Goal: Navigation & Orientation: Understand site structure

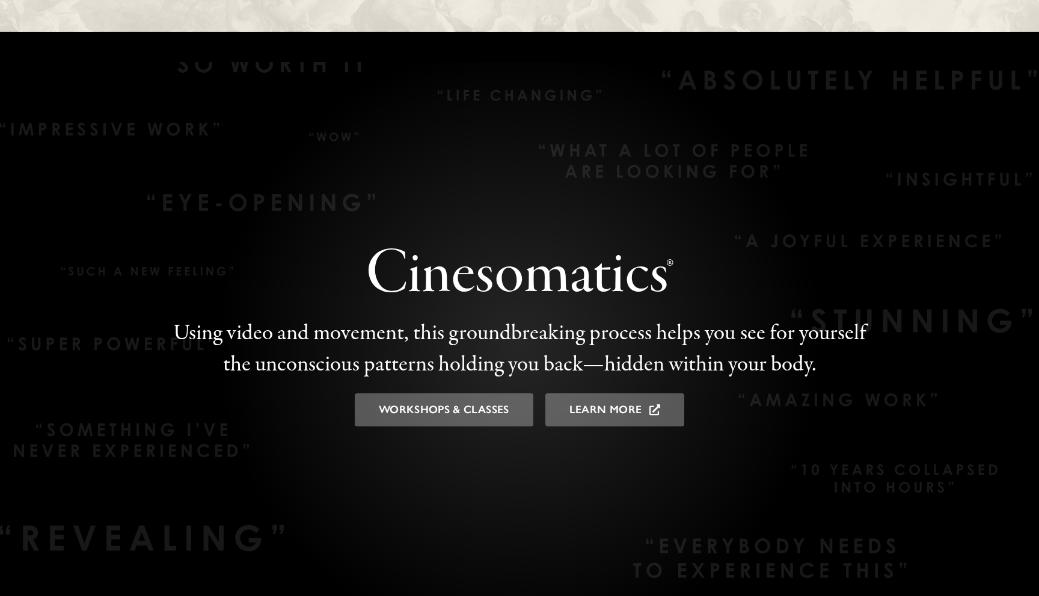
scroll to position [1771, 0]
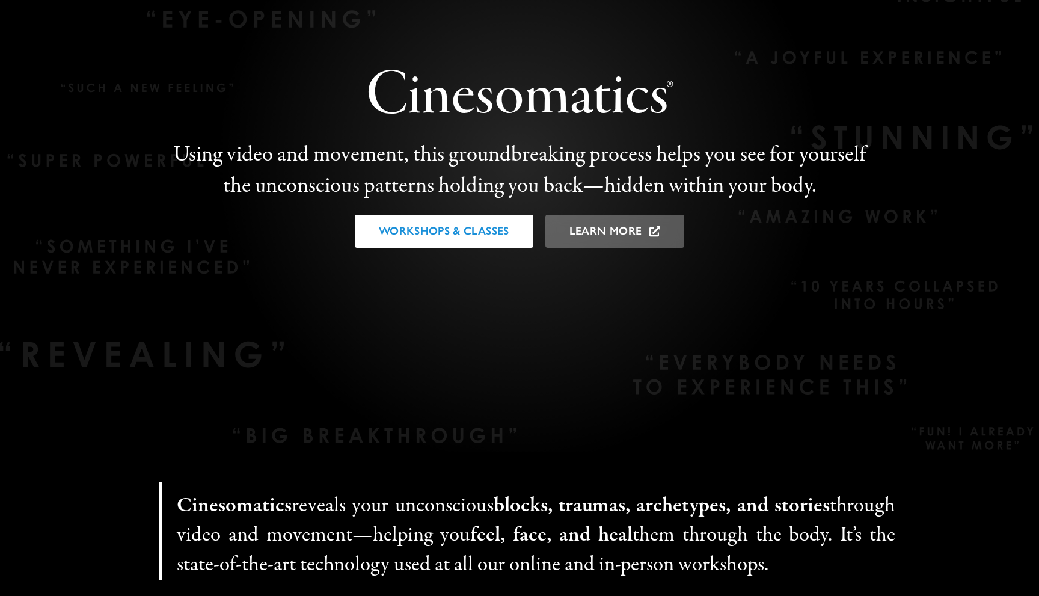
click at [459, 240] on link "Workshops & Classes" at bounding box center [444, 231] width 179 height 33
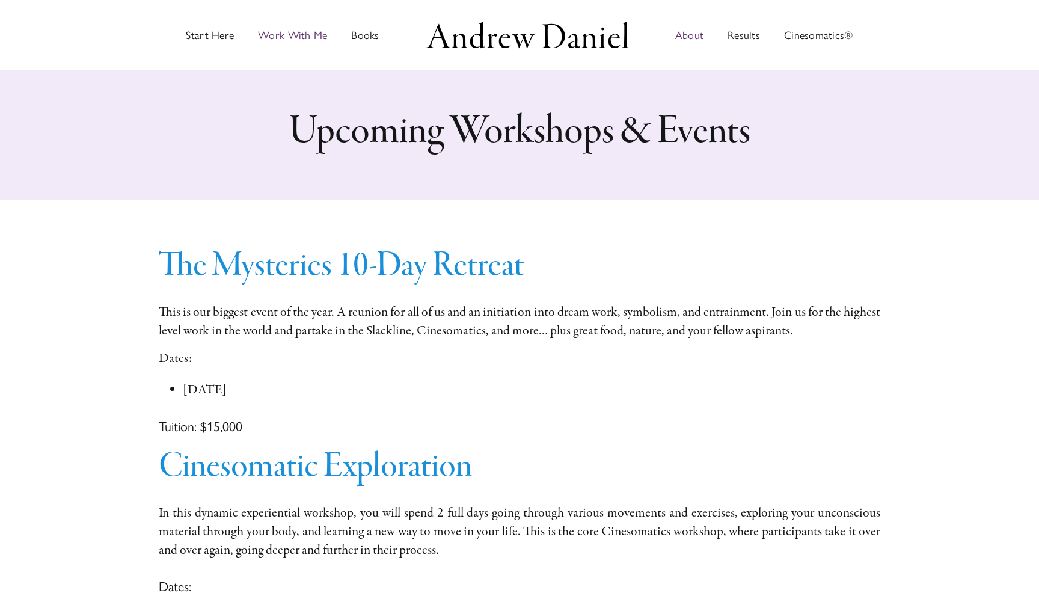
click at [697, 34] on span "About" at bounding box center [689, 35] width 28 height 11
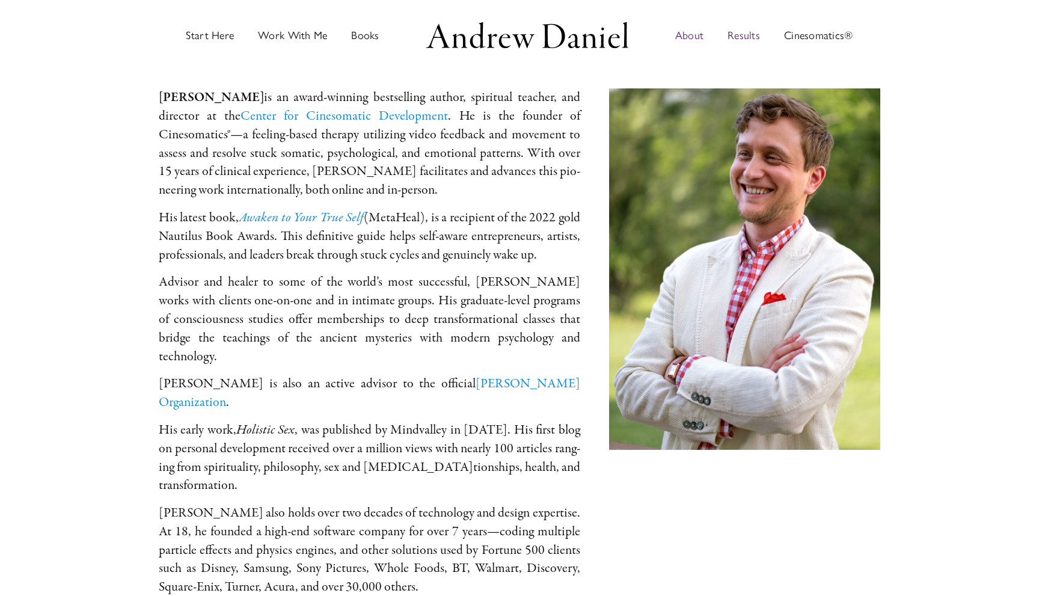
click at [727, 35] on span "Results" at bounding box center [743, 35] width 32 height 11
